Goal: Transaction & Acquisition: Subscribe to service/newsletter

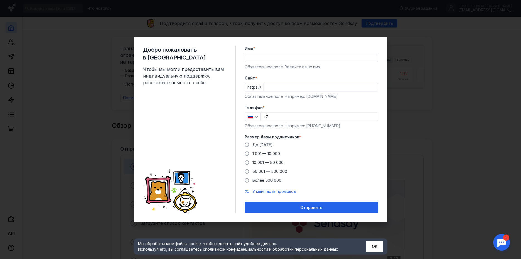
click at [276, 58] on input "Имя *" at bounding box center [311, 58] width 133 height 8
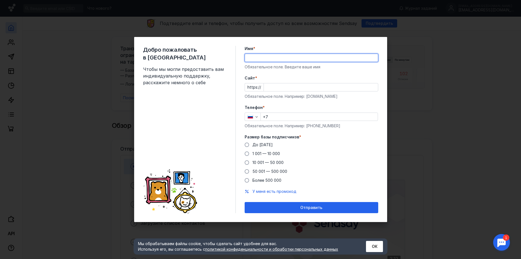
type input "[PERSON_NAME]"
type input "[PHONE_NUMBER]"
drag, startPoint x: 310, startPoint y: 58, endPoint x: 239, endPoint y: 59, distance: 71.0
click at [239, 59] on div "Добро пожаловать в Sendsay Чтобы мы могли предоставить вам индивидуальную подде…" at bounding box center [260, 129] width 253 height 185
drag, startPoint x: 275, startPoint y: 58, endPoint x: 238, endPoint y: 58, distance: 36.5
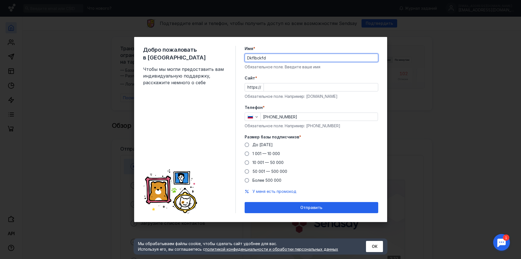
click at [238, 58] on div "Добро пожаловать в Sendsay Чтобы мы могли предоставить вам индивидуальную подде…" at bounding box center [260, 129] width 253 height 185
type input "[PERSON_NAME]"
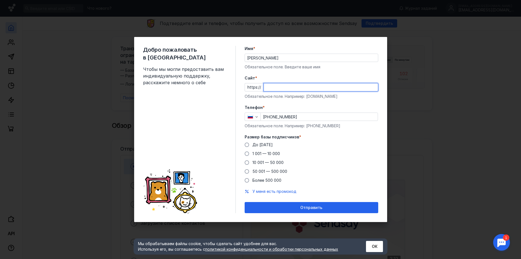
click at [267, 85] on input "Cайт *" at bounding box center [321, 88] width 114 height 8
type input "[DOMAIN_NAME]/newyear"
click at [312, 102] on form "Имя * [PERSON_NAME] поле. Введите ваше имя [PERSON_NAME] * https:// [DOMAIN_NAM…" at bounding box center [312, 130] width 134 height 168
click at [249, 145] on label "До [DATE]" at bounding box center [259, 145] width 28 height 6
click at [0, 0] on input "До [DATE]" at bounding box center [0, 0] width 0 height 0
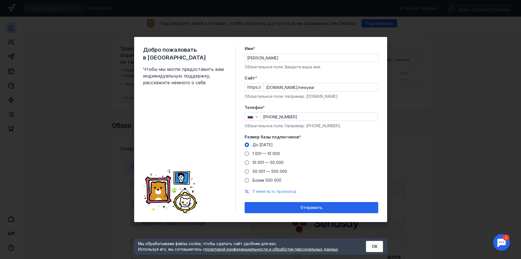
click at [277, 191] on span "У меня есть промокод" at bounding box center [275, 191] width 44 height 5
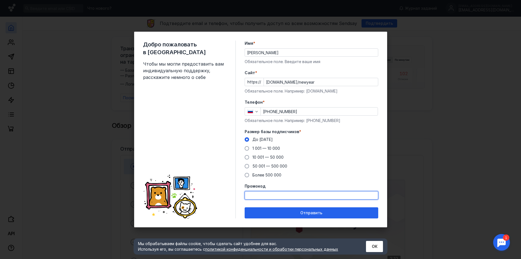
click at [274, 196] on input "Промокод" at bounding box center [311, 196] width 133 height 8
paste input "AGENT20"
type input "AGENT20"
click at [270, 204] on form "Имя * [PERSON_NAME] поле. Введите ваше имя [PERSON_NAME] * https:// [DOMAIN_NAM…" at bounding box center [312, 130] width 134 height 178
click at [280, 195] on input "AGENT20" at bounding box center [311, 196] width 133 height 8
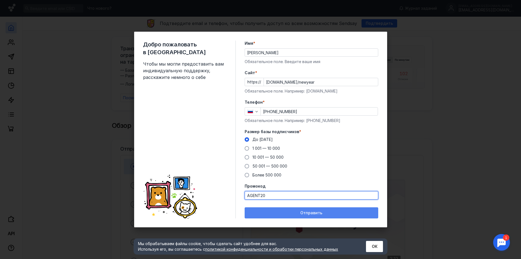
click at [308, 215] on span "Отправить" at bounding box center [311, 213] width 22 height 5
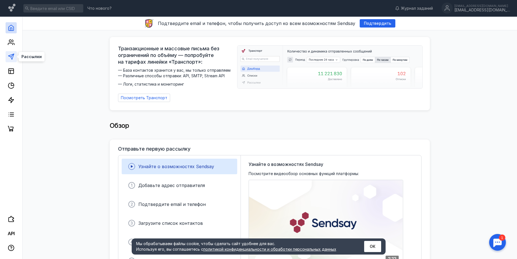
click at [11, 55] on polygon at bounding box center [11, 57] width 6 height 6
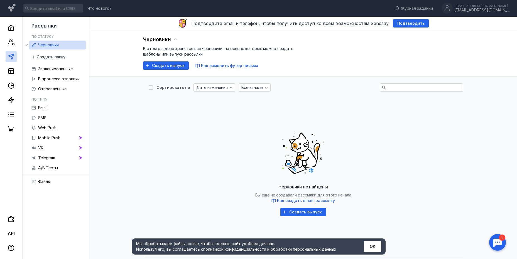
click at [378, 246] on button "ОК" at bounding box center [372, 246] width 17 height 11
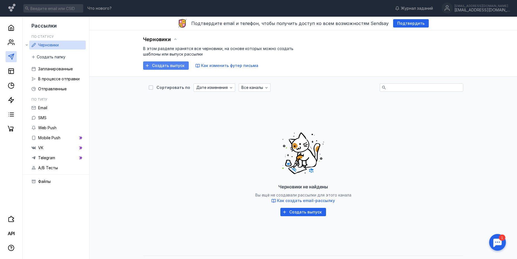
click at [178, 67] on span "Создать выпуск" at bounding box center [168, 65] width 33 height 5
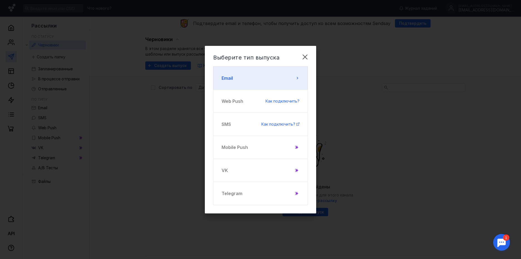
click at [258, 76] on button "Email" at bounding box center [260, 78] width 95 height 23
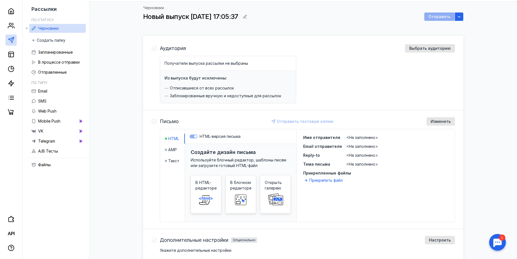
scroll to position [4, 0]
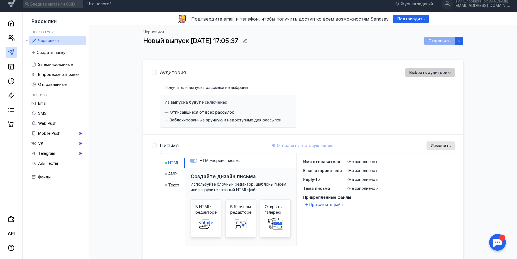
click at [421, 73] on span "Выбрать аудиторию" at bounding box center [429, 72] width 41 height 5
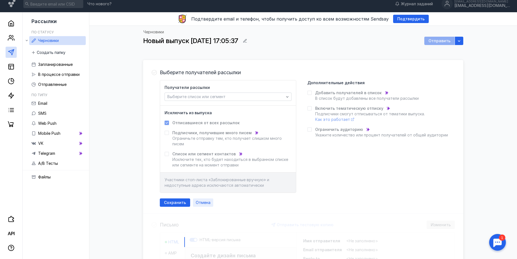
click at [202, 205] on span "Отмена" at bounding box center [203, 203] width 15 height 5
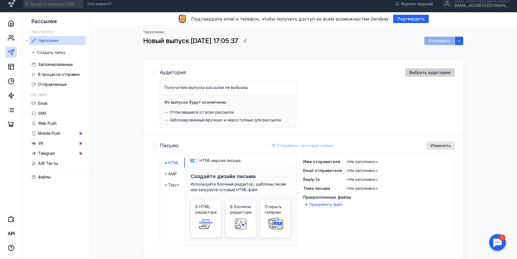
click at [420, 73] on span "Выбрать аудиторию" at bounding box center [429, 72] width 41 height 5
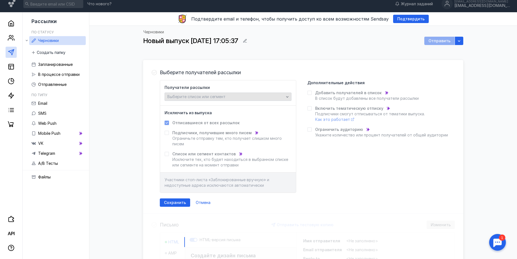
click at [196, 96] on span "Выберите список или сегмент" at bounding box center [196, 96] width 58 height 5
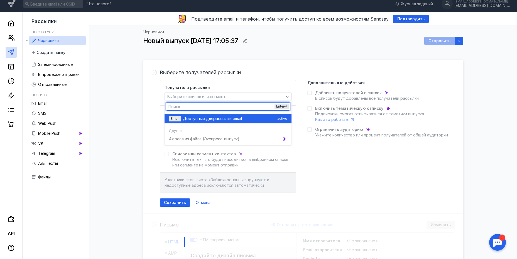
click at [199, 117] on span "Доступные для" at bounding box center [198, 119] width 30 height 6
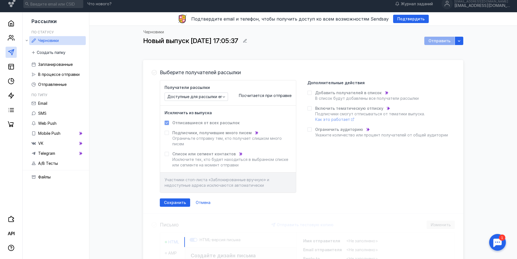
click at [341, 65] on div "Выберите получателей рассылки Получатели рассылки Доступные для рассылки email …" at bounding box center [303, 138] width 320 height 153
click at [313, 94] on label "Добавить получателей в список В список будут добавлены все получатели рассылки" at bounding box center [362, 95] width 111 height 11
click at [309, 95] on div at bounding box center [309, 93] width 4 height 4
click at [445, 48] on div "Черновики Новый выпуск [DATE] 17:05:37 Отправить" at bounding box center [303, 41] width 320 height 23
click at [459, 41] on icon "button" at bounding box center [459, 41] width 4 height 4
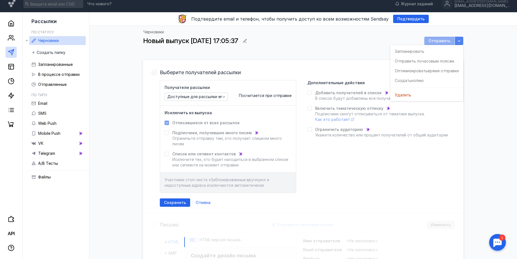
click at [459, 41] on icon "button" at bounding box center [459, 40] width 3 height 1
click at [328, 48] on div "Черновики Новый выпуск [DATE] 17:05:37 Отправить" at bounding box center [303, 41] width 320 height 23
click at [180, 204] on span "Сохранить" at bounding box center [175, 203] width 22 height 5
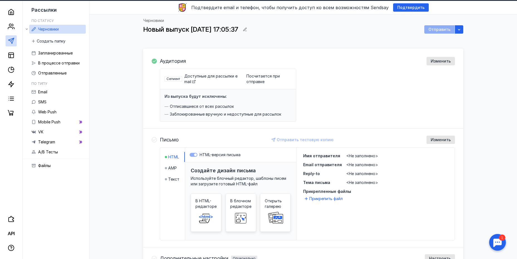
scroll to position [10, 0]
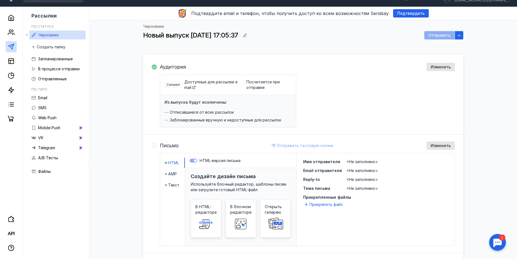
click at [202, 82] on span "Доступные для рассылки email" at bounding box center [210, 85] width 53 height 10
click at [441, 68] on span "Изменить" at bounding box center [441, 67] width 20 height 5
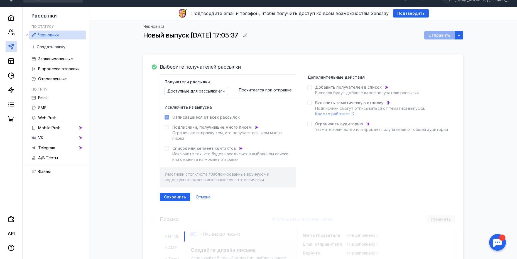
click at [255, 90] on span "Посчитается при отправке" at bounding box center [265, 90] width 53 height 5
click at [218, 92] on span "Доступные для рассылки email" at bounding box center [197, 91] width 60 height 5
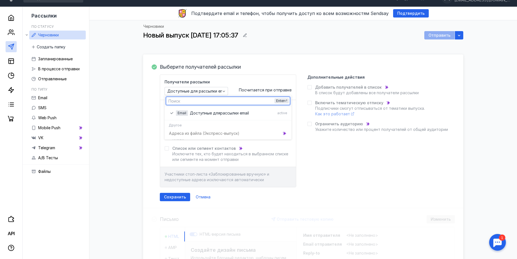
click at [339, 154] on div "Получатели рассылки Доступные для рассылки email Посчитается при отправке Исклю…" at bounding box center [307, 131] width 295 height 113
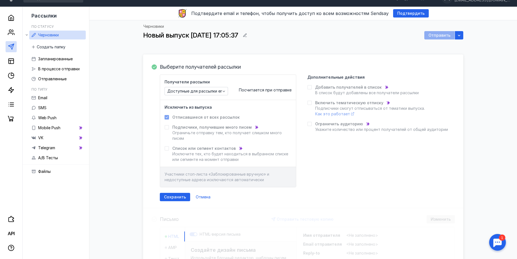
click at [177, 130] on span "Подписчики, получившие много писем" at bounding box center [211, 128] width 79 height 6
click at [173, 148] on span "Список или сегмент контактов" at bounding box center [203, 149] width 63 height 6
click at [167, 117] on icon at bounding box center [167, 118] width 4 height 4
click at [202, 195] on span "Отмена" at bounding box center [203, 197] width 15 height 5
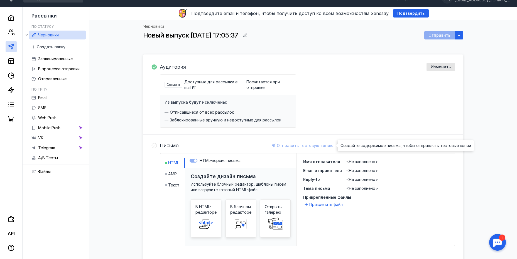
click at [286, 145] on div "Отправить тестовую копию" at bounding box center [302, 146] width 67 height 8
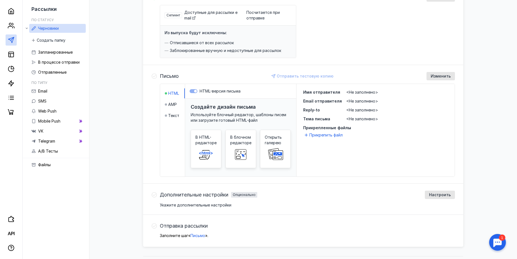
scroll to position [94, 0]
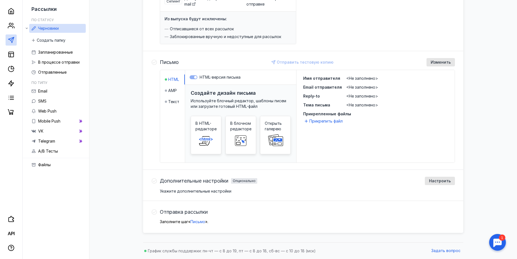
click at [188, 192] on span "Укажите дополнительные настройки" at bounding box center [196, 191] width 72 height 5
click at [430, 183] on div "Настроить" at bounding box center [439, 181] width 27 height 5
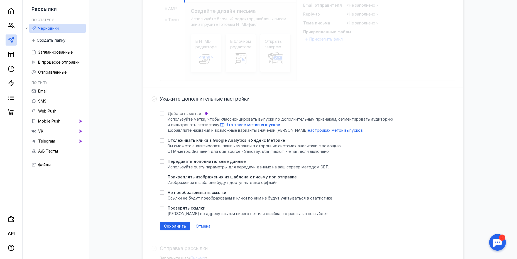
scroll to position [177, 0]
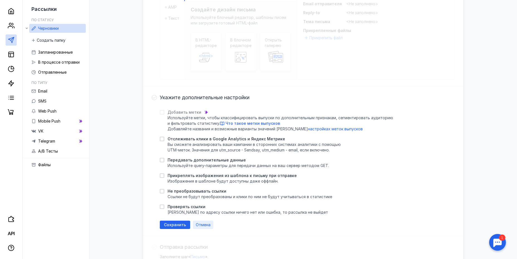
click at [202, 225] on span "Отмена" at bounding box center [203, 225] width 15 height 5
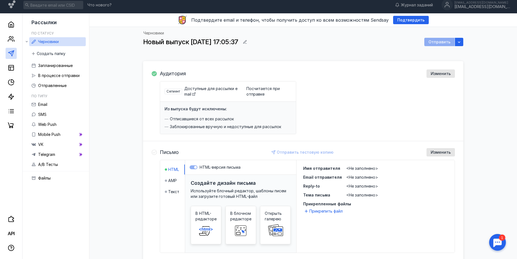
scroll to position [0, 0]
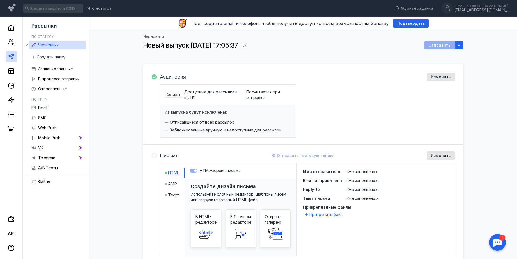
click at [189, 116] on div "Из выпуска будут исключены: Отписавшиеся от всех рассылок Заблокированные вручн…" at bounding box center [228, 121] width 136 height 32
click at [397, 23] on span "Подтвердить" at bounding box center [410, 23] width 27 height 5
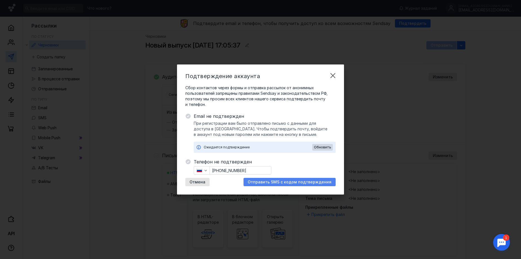
click at [279, 183] on span "Отправить SMS с кодом подтверждения" at bounding box center [290, 182] width 84 height 5
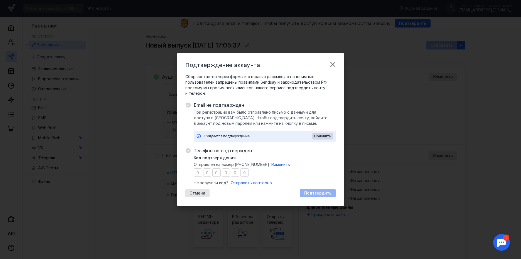
type input "8"
type input "9"
type input "8"
type input "3"
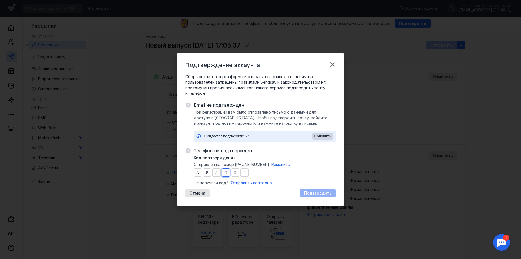
type input "3"
type input "2"
click at [318, 191] on span "Подтвердить" at bounding box center [317, 193] width 27 height 5
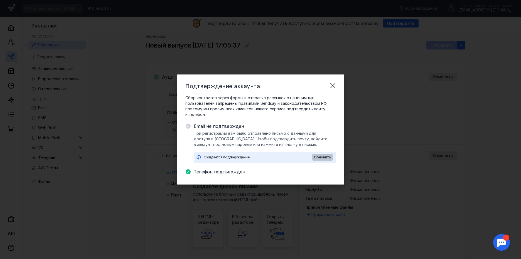
click at [320, 159] on span "Обновить" at bounding box center [322, 158] width 17 height 4
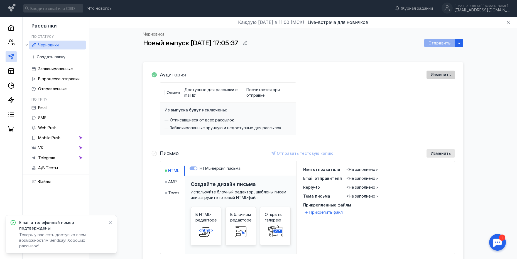
click at [447, 74] on span "Изменить" at bounding box center [441, 75] width 20 height 5
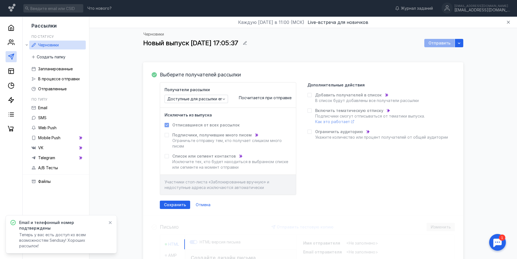
click at [257, 101] on div "Получатели рассылки Доступные для рассылки email Посчитается при отправке" at bounding box center [228, 95] width 127 height 16
click at [257, 100] on div "Посчитается при отправке" at bounding box center [265, 95] width 53 height 11
click at [246, 99] on span "Посчитается при отправке" at bounding box center [265, 98] width 53 height 5
click at [217, 100] on span "Доступные для рассылки email" at bounding box center [197, 99] width 60 height 5
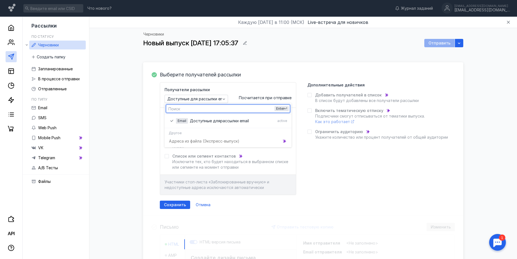
click at [119, 83] on div "Черновики Новый выпуск [DATE] 17:05:37 Отправить Выберите получателей рассылки …" at bounding box center [303, 216] width 417 height 377
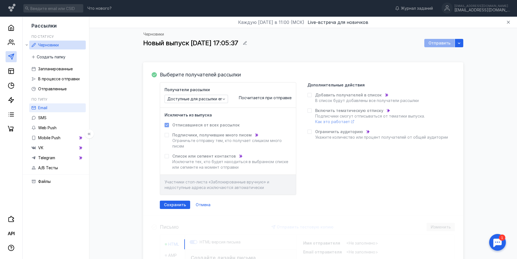
click at [58, 108] on link "Email" at bounding box center [57, 108] width 57 height 9
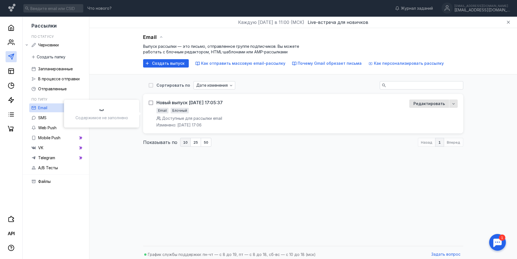
click at [150, 104] on icon at bounding box center [151, 103] width 4 height 4
click at [150, 104] on input "checkbox" at bounding box center [151, 102] width 4 height 4
checkbox input "true"
click at [220, 87] on icon "button" at bounding box center [222, 86] width 4 height 4
click at [226, 95] on span "Удал" at bounding box center [225, 97] width 10 height 6
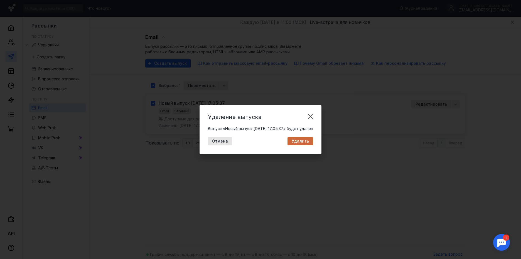
click at [309, 139] on span "Удалить" at bounding box center [300, 141] width 17 height 5
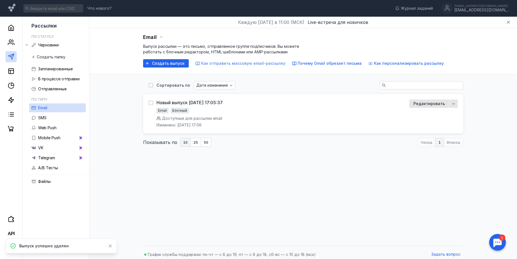
click at [232, 65] on span "Как отправить массовую email-рассылку" at bounding box center [243, 63] width 84 height 5
click at [13, 56] on polygon at bounding box center [11, 57] width 6 height 6
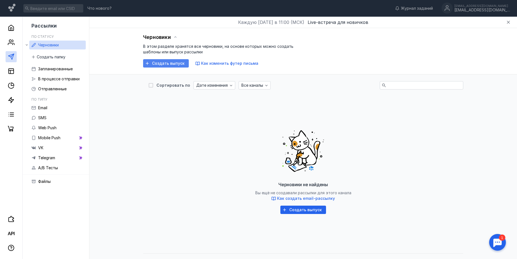
click at [170, 64] on span "Создать выпуск" at bounding box center [168, 63] width 33 height 5
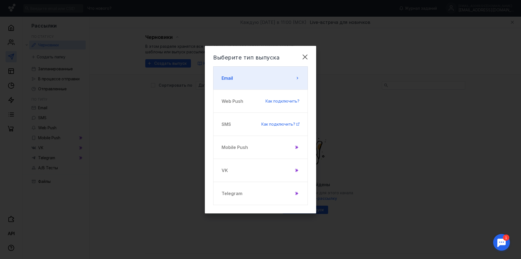
click at [258, 80] on button "Email" at bounding box center [260, 78] width 95 height 23
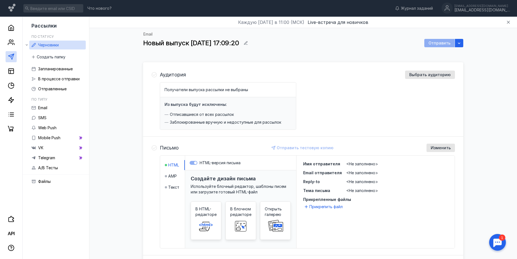
click at [182, 121] on span "Заблокированные вручную и недоступные для рассылок" at bounding box center [225, 123] width 111 height 6
click at [413, 76] on span "Выбрать аудиторию" at bounding box center [429, 75] width 41 height 5
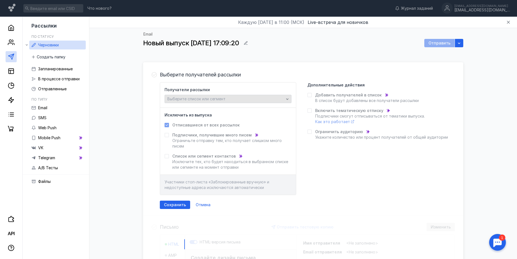
click at [232, 101] on div "Выберите список или сегмент" at bounding box center [225, 99] width 119 height 5
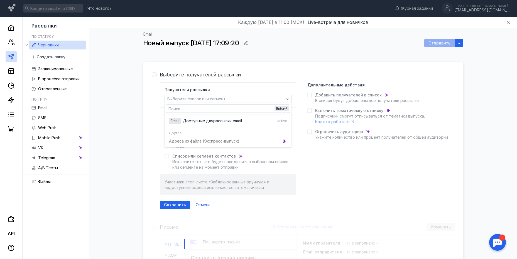
click at [200, 143] on div "Адреса из файла (Э кспресс-выпуск)" at bounding box center [228, 141] width 127 height 10
click at [201, 143] on div "Адреса из файла (Э кспресс-выпуск)" at bounding box center [228, 141] width 127 height 10
click at [285, 142] on icon "grid" at bounding box center [284, 141] width 3 height 3
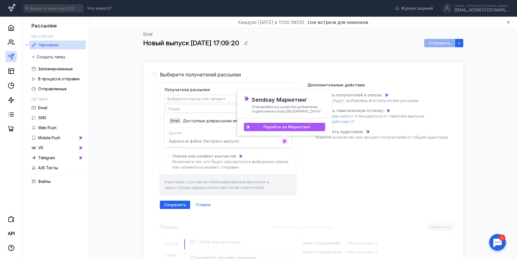
click at [286, 129] on span "Перейти на Маркетинг" at bounding box center [286, 127] width 47 height 5
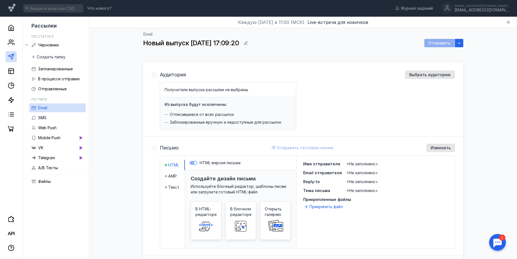
click at [175, 88] on span "Получатели выпуска рассылки не выбраны" at bounding box center [207, 89] width 84 height 5
click at [418, 74] on span "Выбрать аудиторию" at bounding box center [429, 75] width 41 height 5
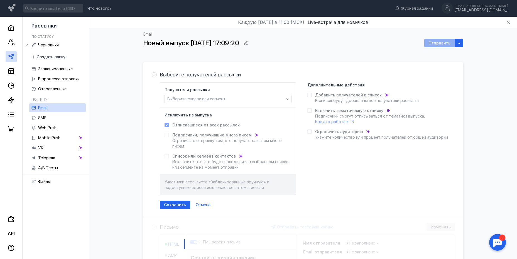
click at [311, 94] on icon at bounding box center [310, 95] width 4 height 4
click at [210, 99] on span "Выберите список или сегмент" at bounding box center [196, 99] width 58 height 5
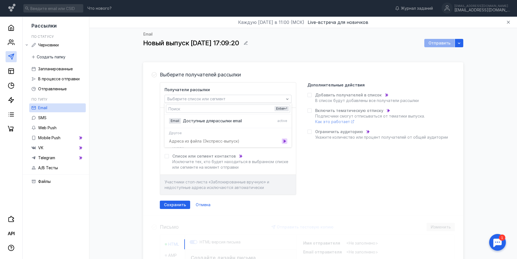
click at [287, 139] on div "grid" at bounding box center [285, 142] width 6 height 6
click at [239, 155] on icon at bounding box center [241, 157] width 4 height 4
click at [284, 143] on icon "grid" at bounding box center [284, 141] width 3 height 3
click at [285, 140] on icon "grid" at bounding box center [285, 141] width 4 height 4
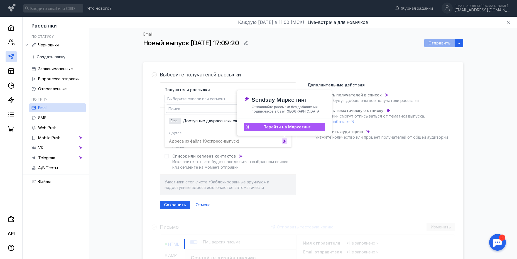
click at [285, 129] on span "Перейти на Маркетинг" at bounding box center [286, 127] width 47 height 5
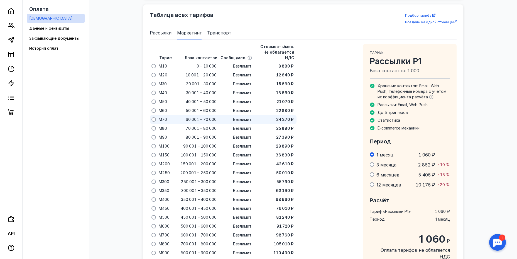
scroll to position [358, 0]
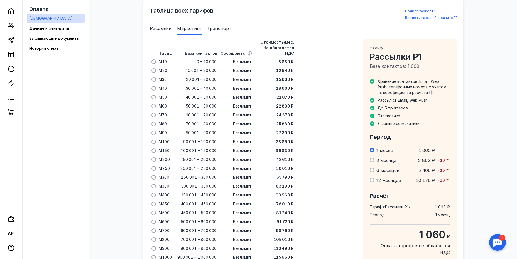
click at [165, 30] on span "Рассылки" at bounding box center [161, 28] width 22 height 7
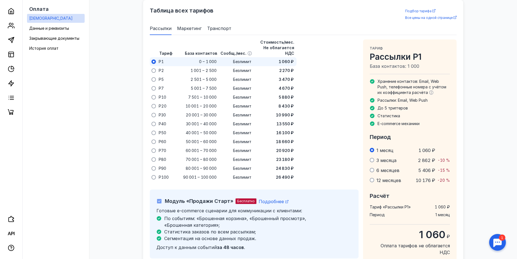
click at [180, 31] on span "Маркетинг" at bounding box center [189, 28] width 25 height 7
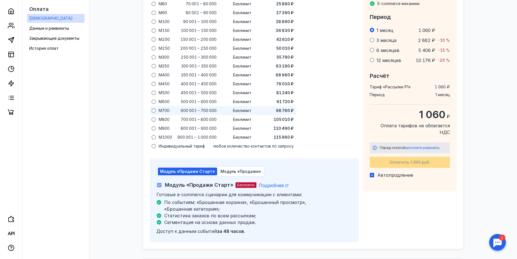
scroll to position [489, 0]
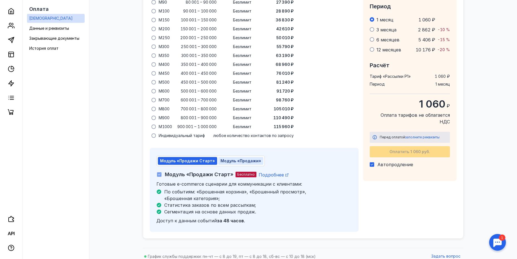
click at [239, 159] on span "Модуль «Продажи»" at bounding box center [241, 161] width 41 height 5
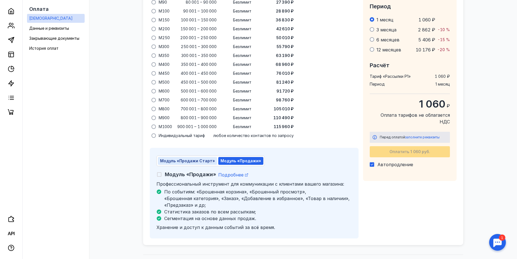
click at [204, 159] on span "Модуль «Продажи Старт»" at bounding box center [187, 161] width 55 height 5
checkbox input "true"
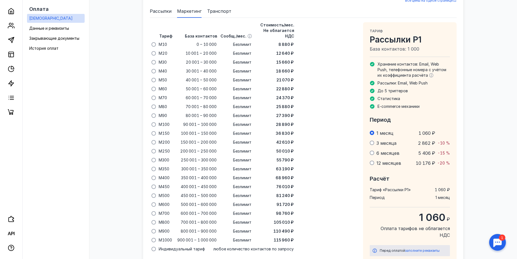
scroll to position [266, 0]
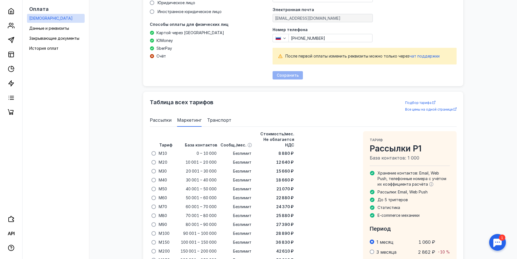
drag, startPoint x: 494, startPoint y: 234, endPoint x: 495, endPoint y: 238, distance: 3.4
click at [495, 238] on div at bounding box center [497, 242] width 17 height 17
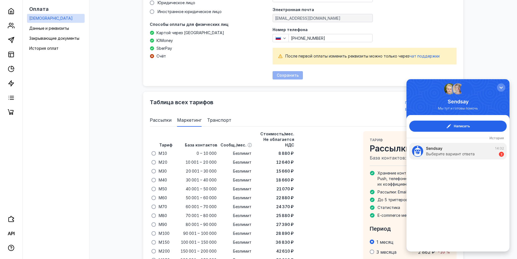
scroll to position [0, 0]
click at [451, 128] on span "button" at bounding box center [449, 127] width 6 height 6
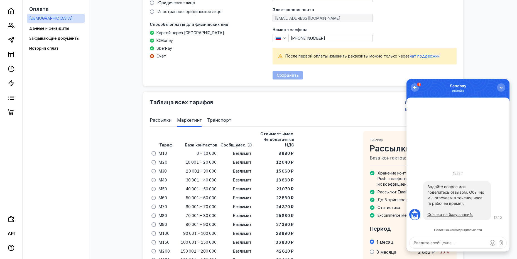
click at [430, 243] on textarea at bounding box center [458, 243] width 97 height 11
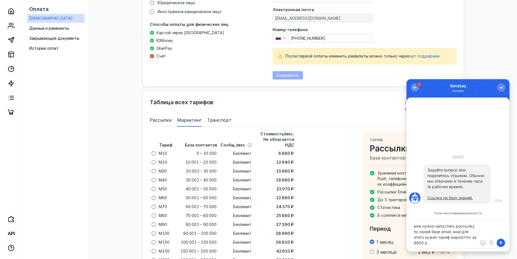
type textarea "мне нужно запустить рассылку по своей базе email, мне для этого нужен тариф мар…"
